Goal: Transaction & Acquisition: Book appointment/travel/reservation

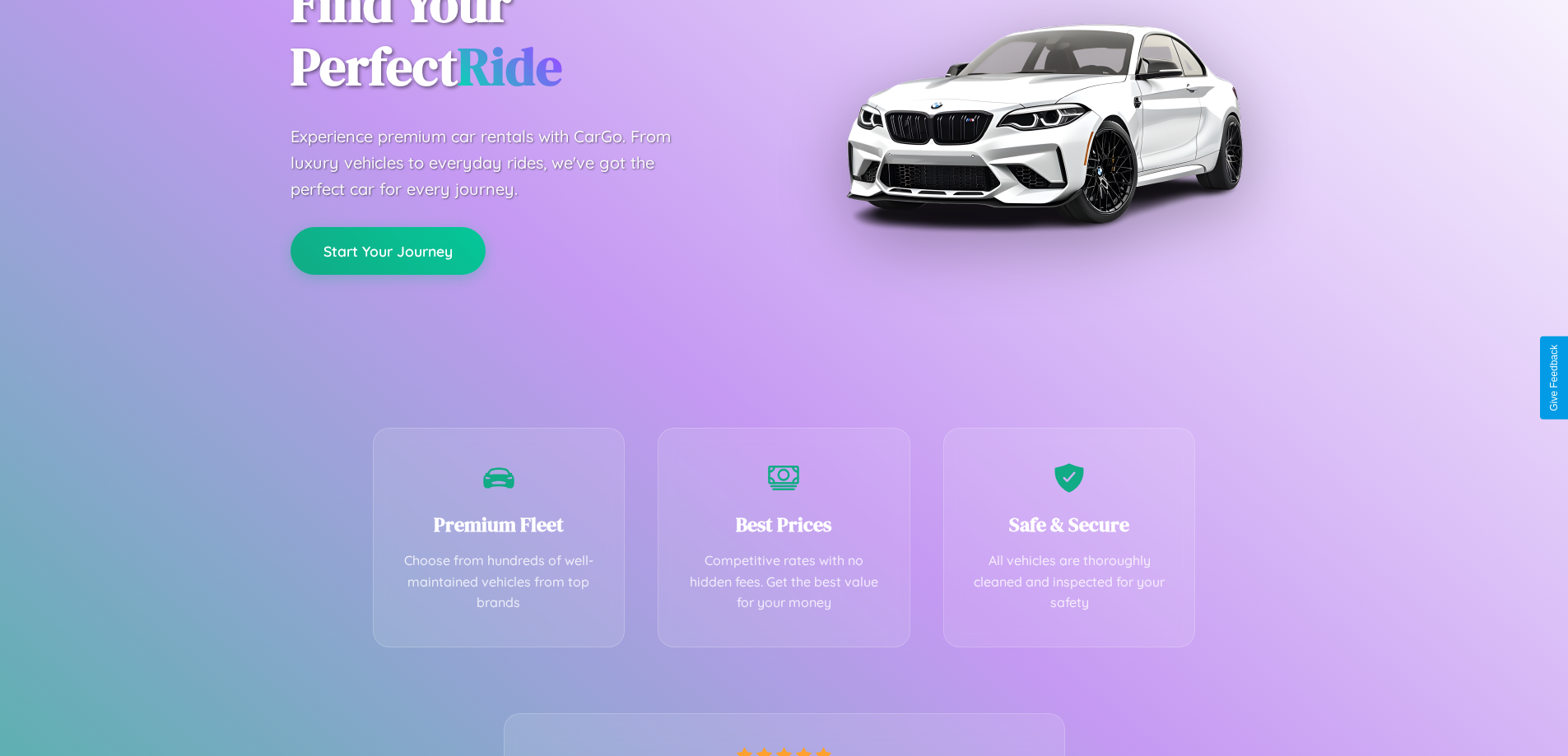
scroll to position [324, 0]
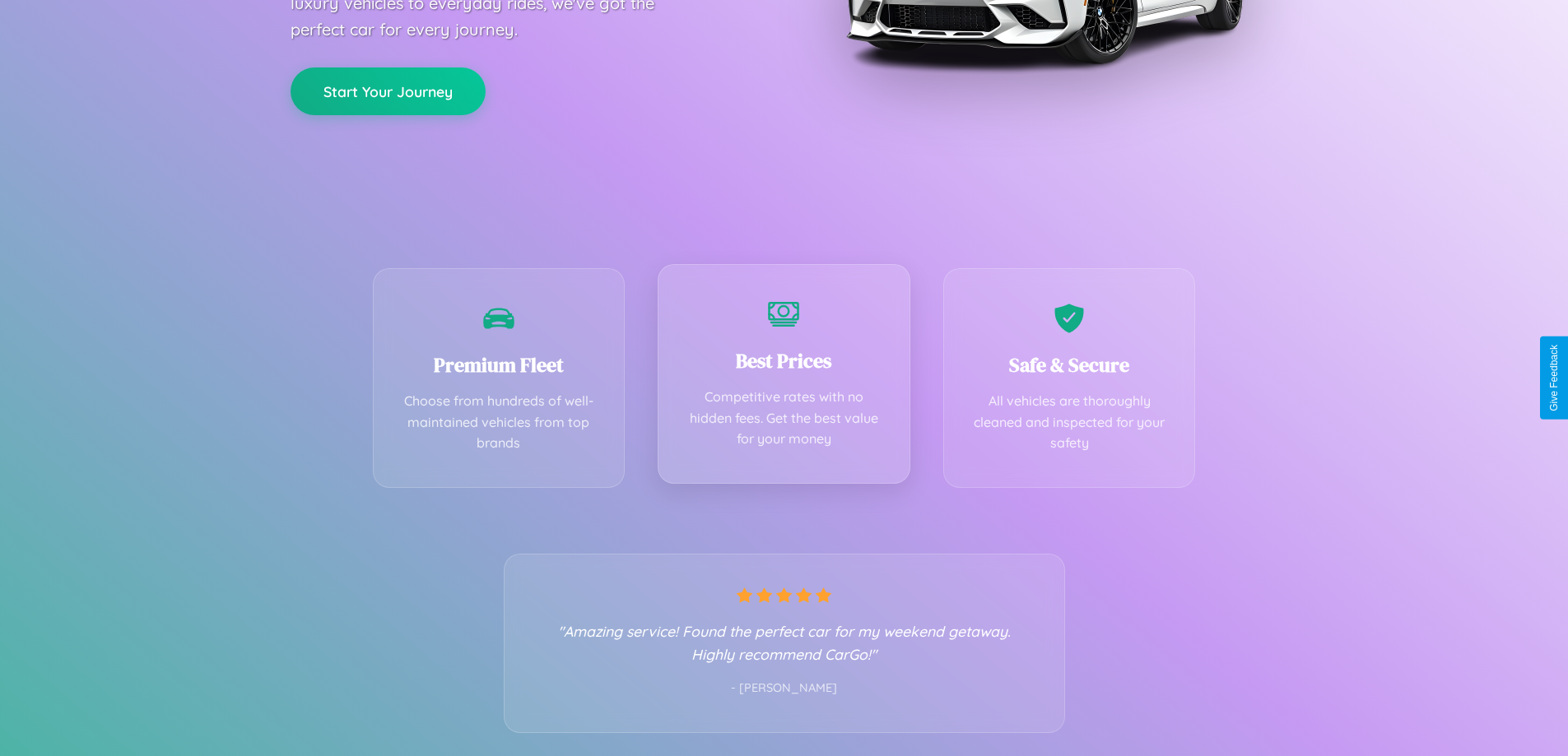
click at [784, 378] on div "Best Prices Competitive rates with no hidden fees. Get the best value for your …" at bounding box center [783, 373] width 253 height 219
click at [388, 91] on button "Start Your Journey" at bounding box center [387, 89] width 195 height 48
click at [388, 89] on button "Start Your Journey" at bounding box center [387, 89] width 195 height 48
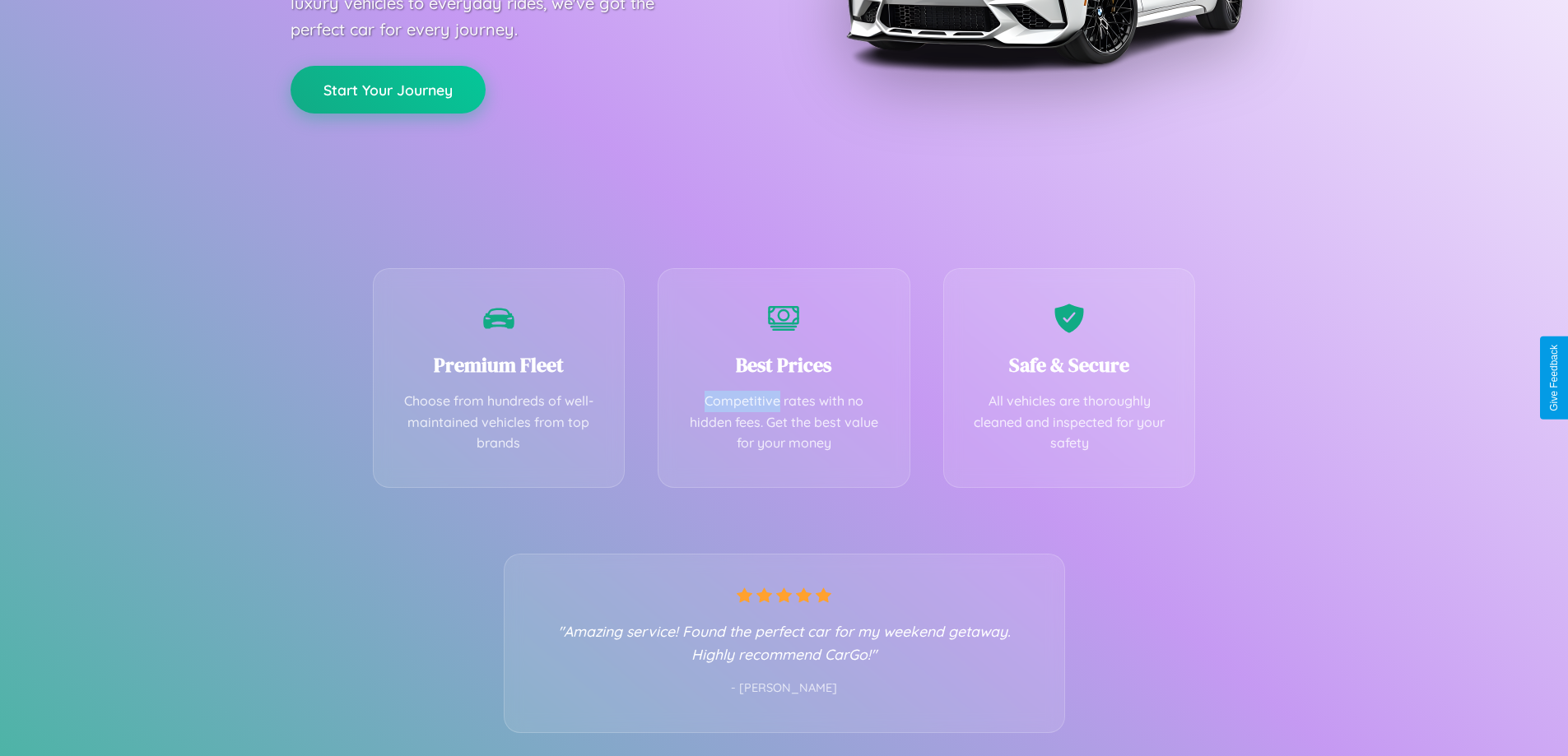
click at [388, 89] on button "Start Your Journey" at bounding box center [387, 89] width 195 height 48
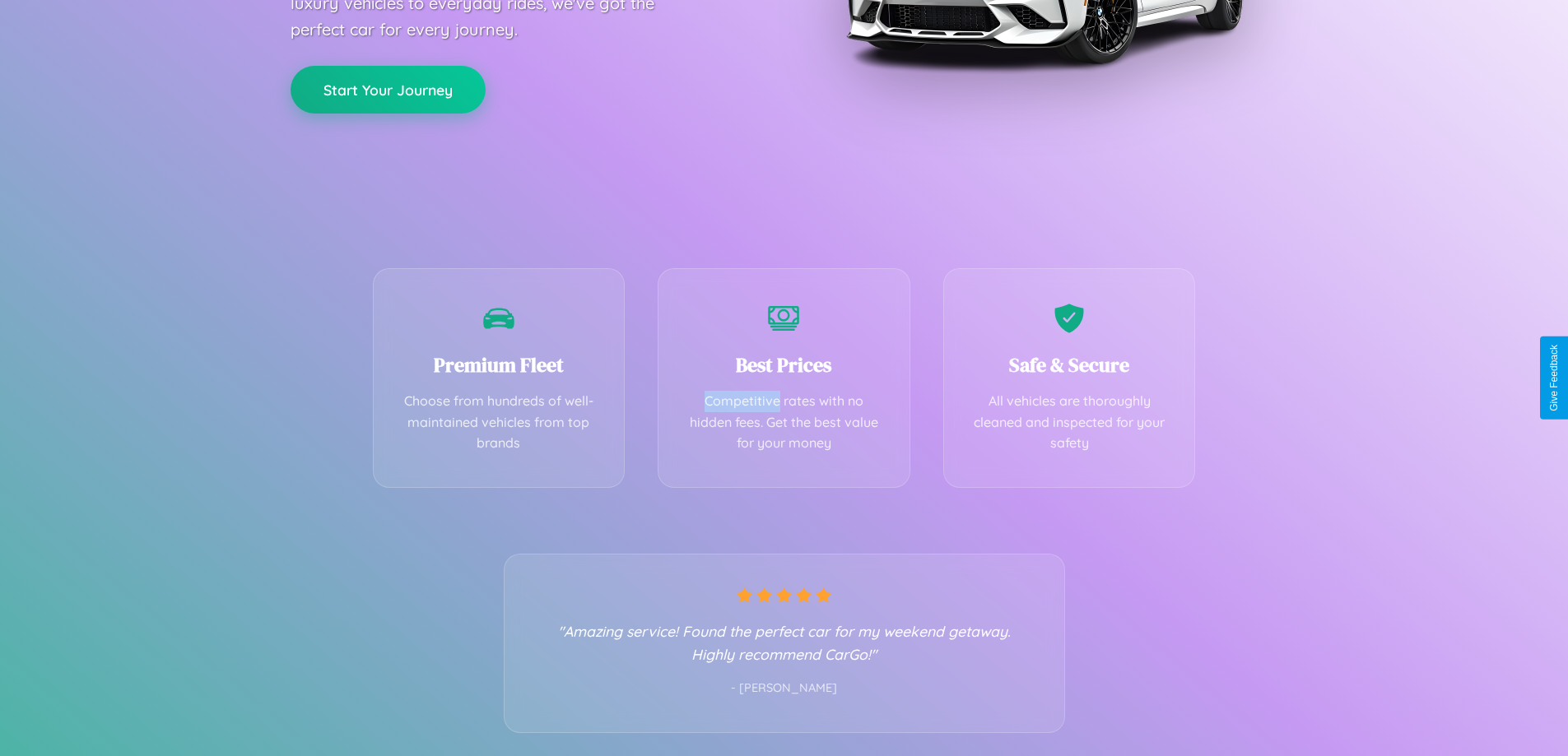
click at [388, 89] on button "Start Your Journey" at bounding box center [387, 89] width 195 height 48
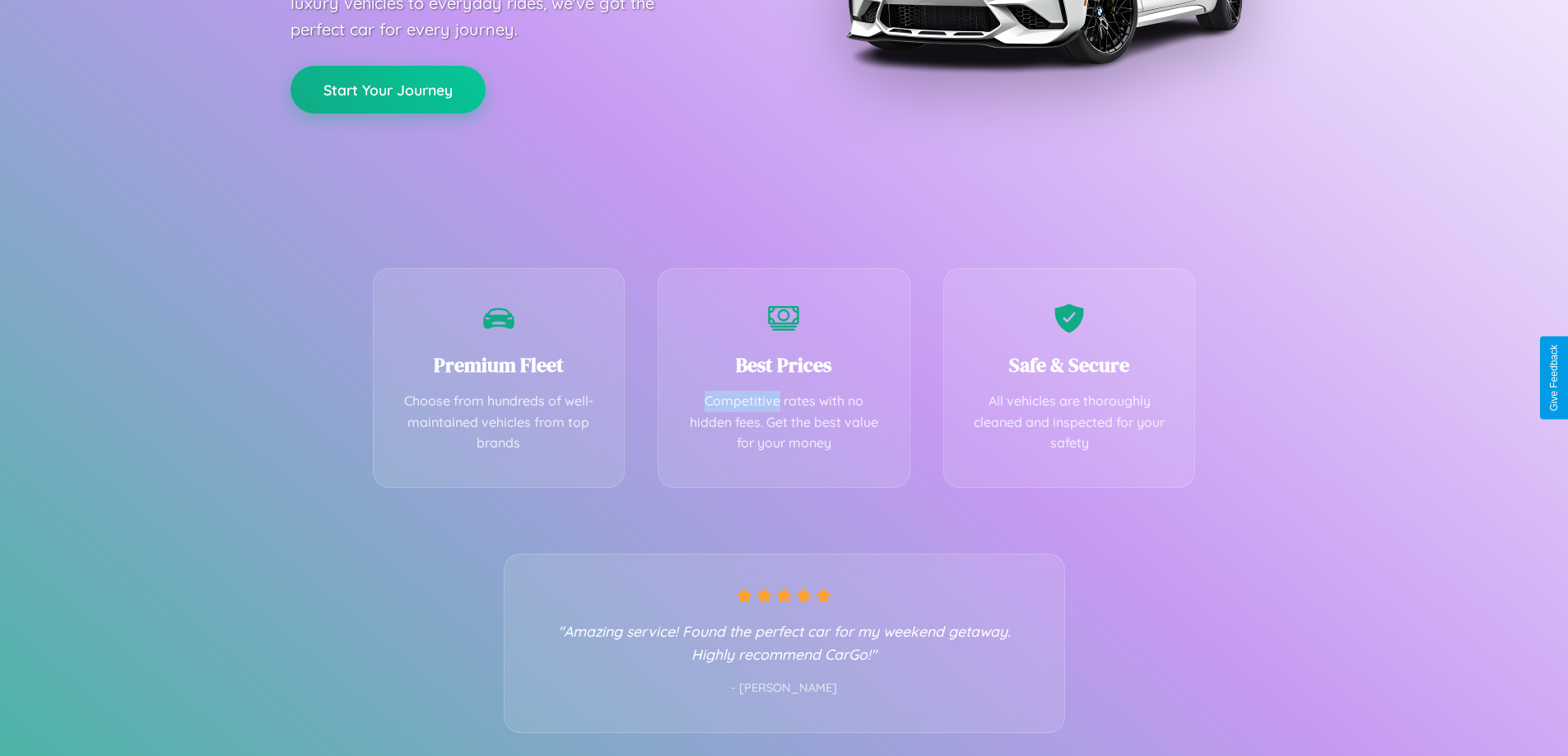
click at [388, 89] on button "Start Your Journey" at bounding box center [387, 89] width 195 height 48
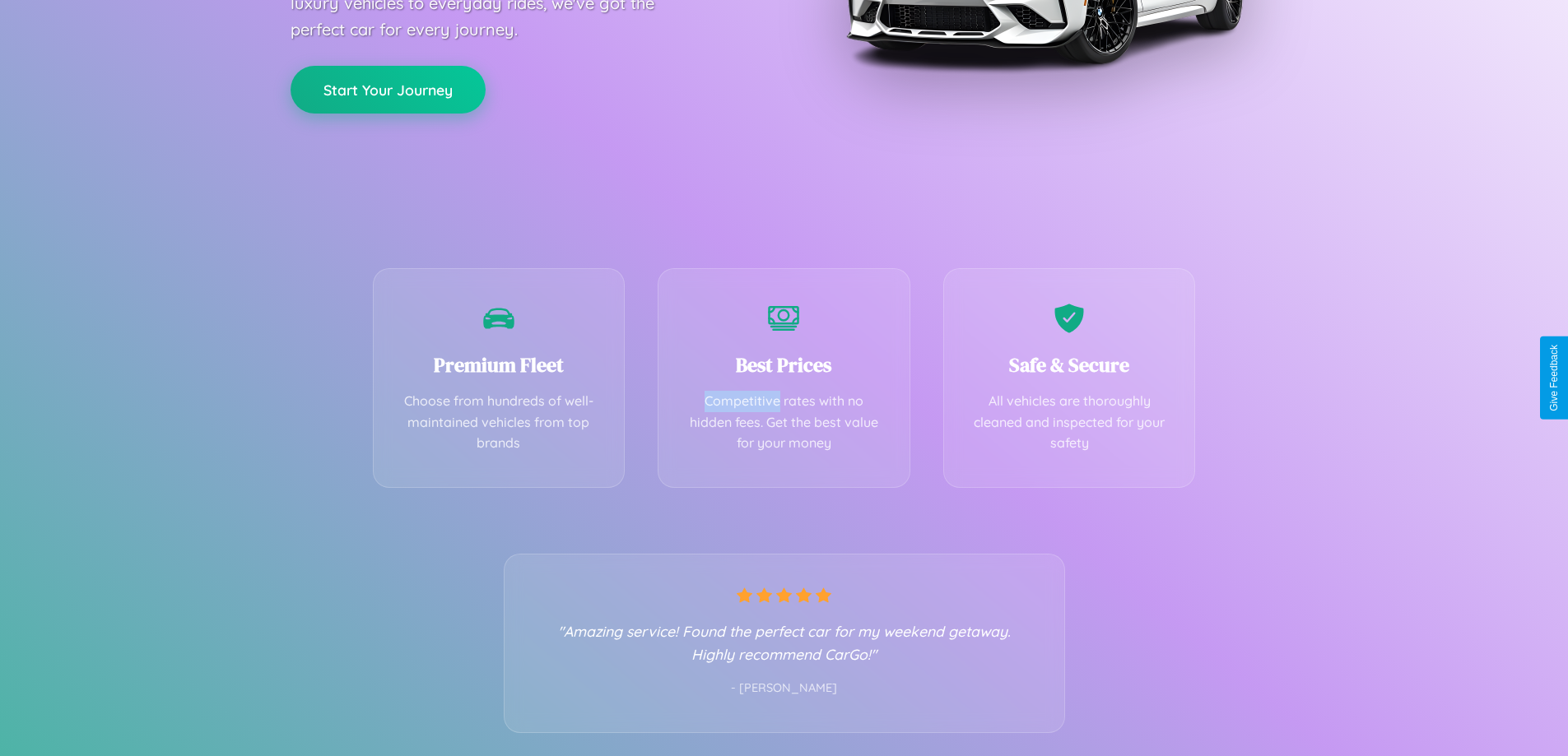
click at [388, 89] on button "Start Your Journey" at bounding box center [387, 89] width 195 height 48
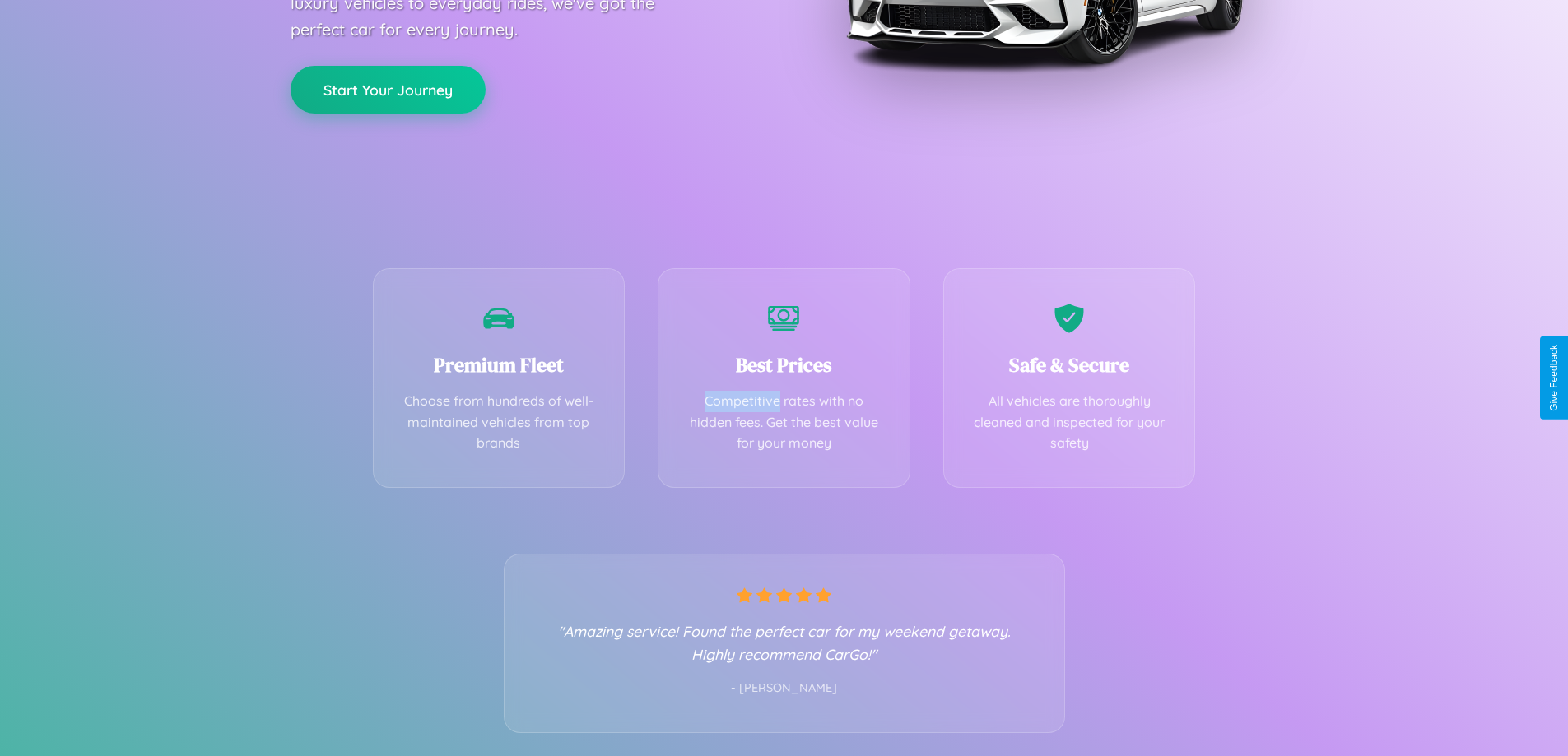
click at [388, 89] on button "Start Your Journey" at bounding box center [387, 89] width 195 height 48
